Goal: Transaction & Acquisition: Subscribe to service/newsletter

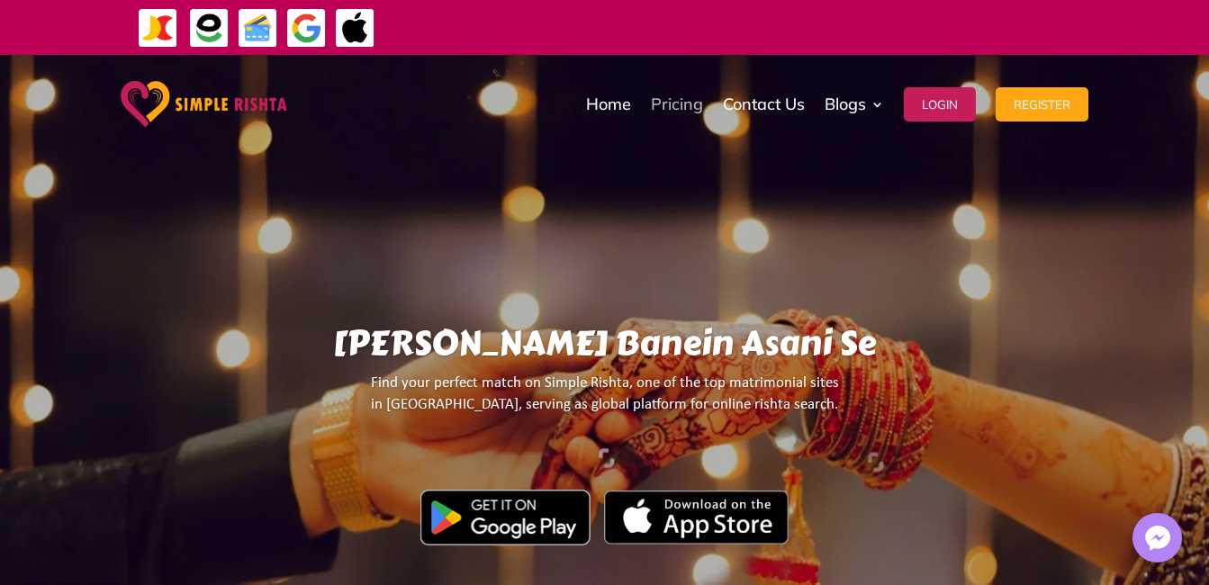
drag, startPoint x: 0, startPoint y: 0, endPoint x: 689, endPoint y: 111, distance: 697.5
click at [689, 111] on link "Pricing" at bounding box center [677, 104] width 52 height 90
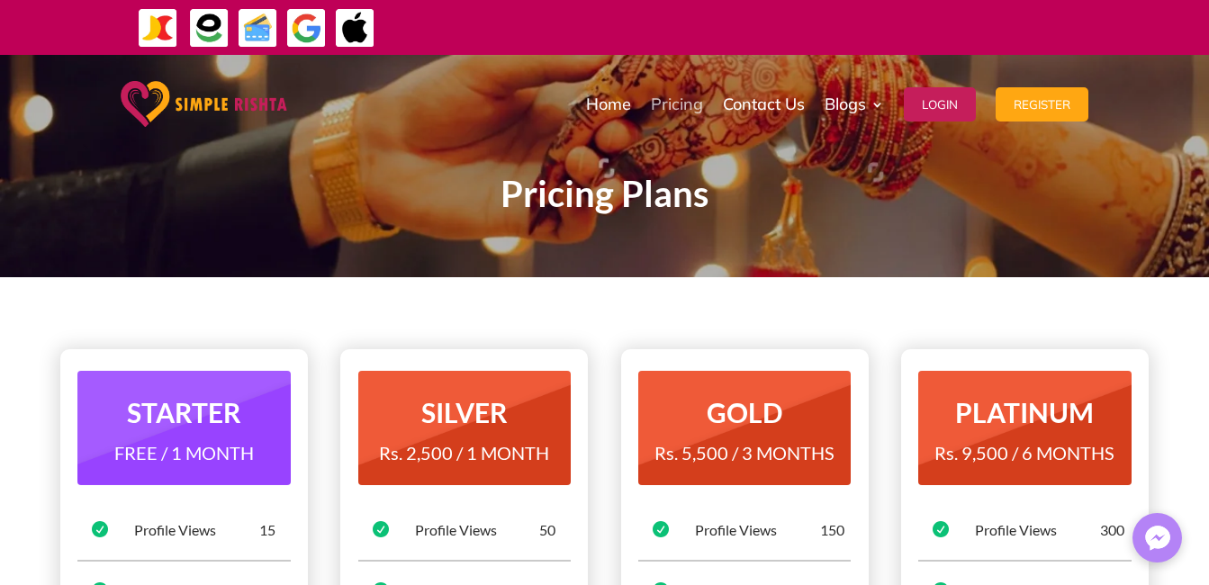
click at [659, 109] on link "Pricing" at bounding box center [677, 104] width 52 height 90
click at [675, 100] on link "Pricing" at bounding box center [677, 104] width 52 height 90
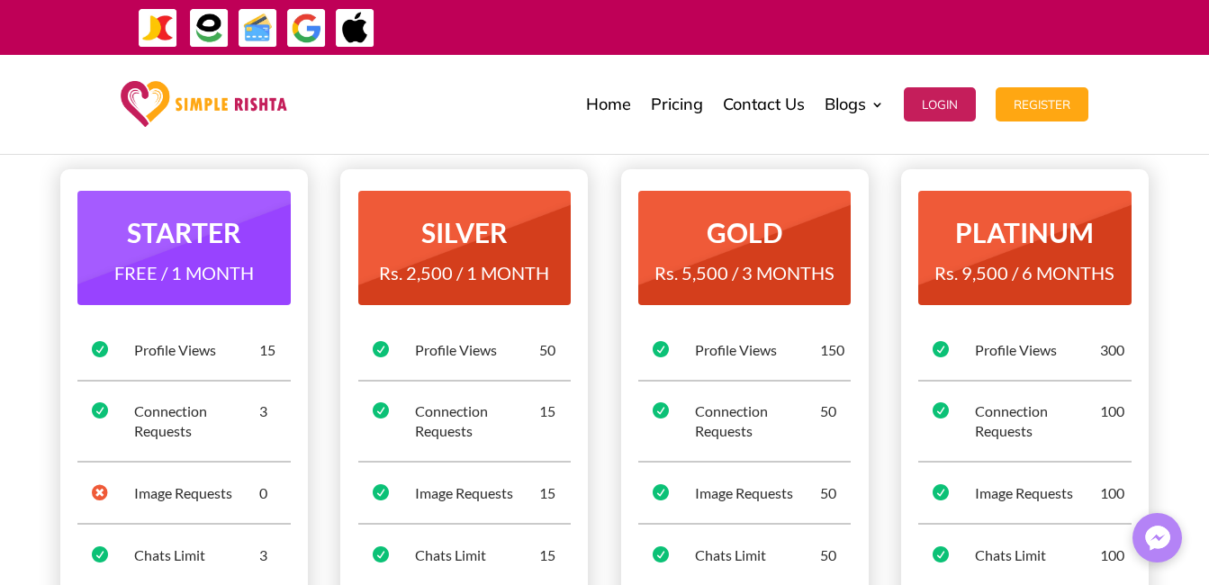
scroll to position [270, 0]
